Goal: Navigation & Orientation: Find specific page/section

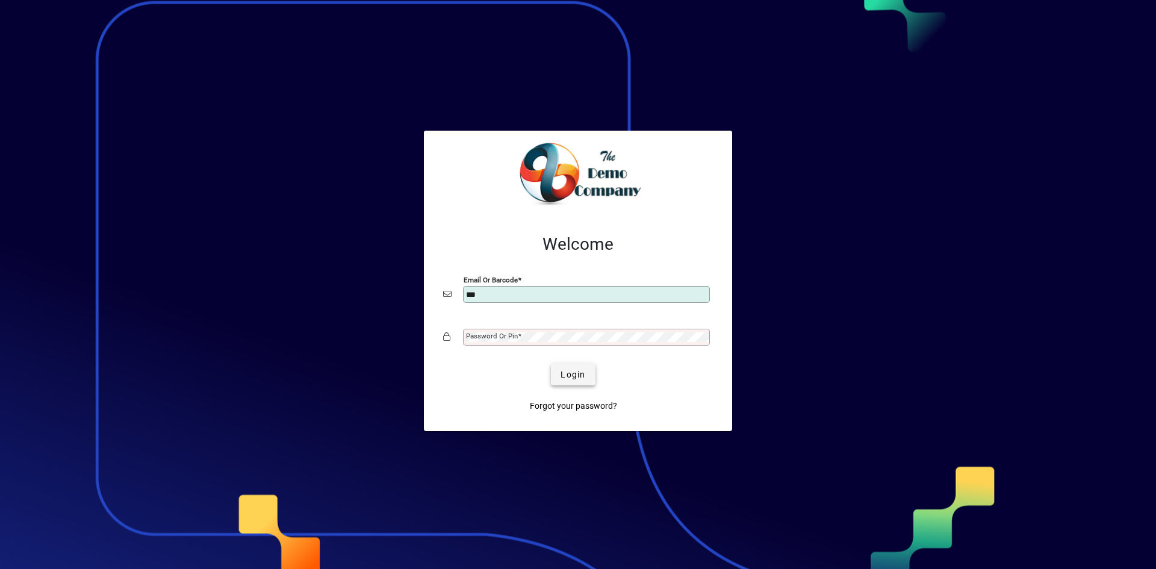
type input "**********"
click at [563, 375] on span "Login" at bounding box center [572, 374] width 25 height 13
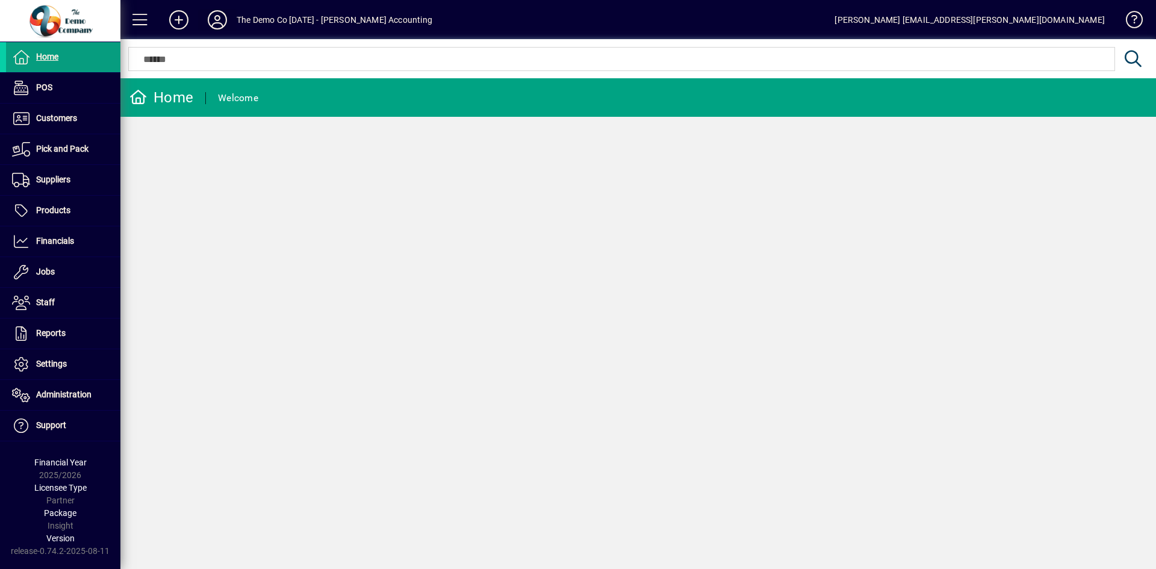
click at [214, 20] on icon at bounding box center [217, 19] width 24 height 19
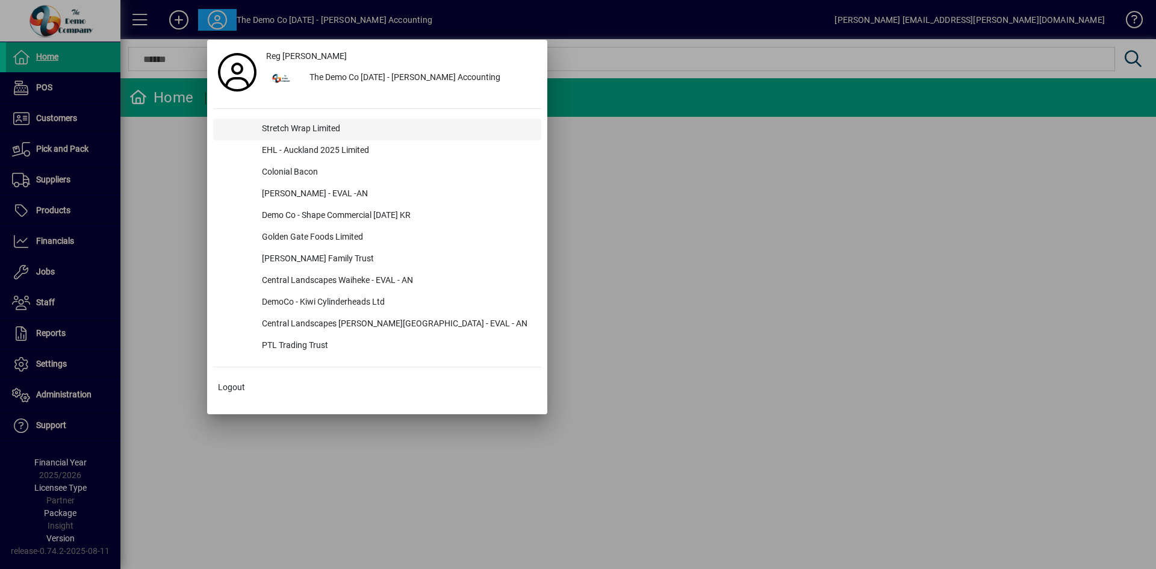
click at [295, 127] on div "Stretch Wrap Limited" at bounding box center [396, 130] width 289 height 22
